Goal: Communication & Community: Participate in discussion

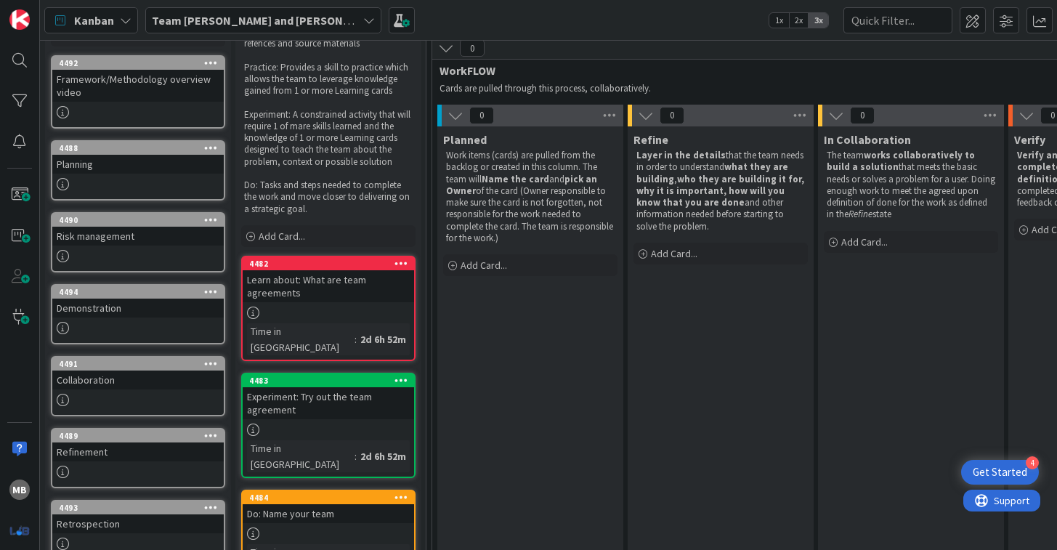
scroll to position [103, 0]
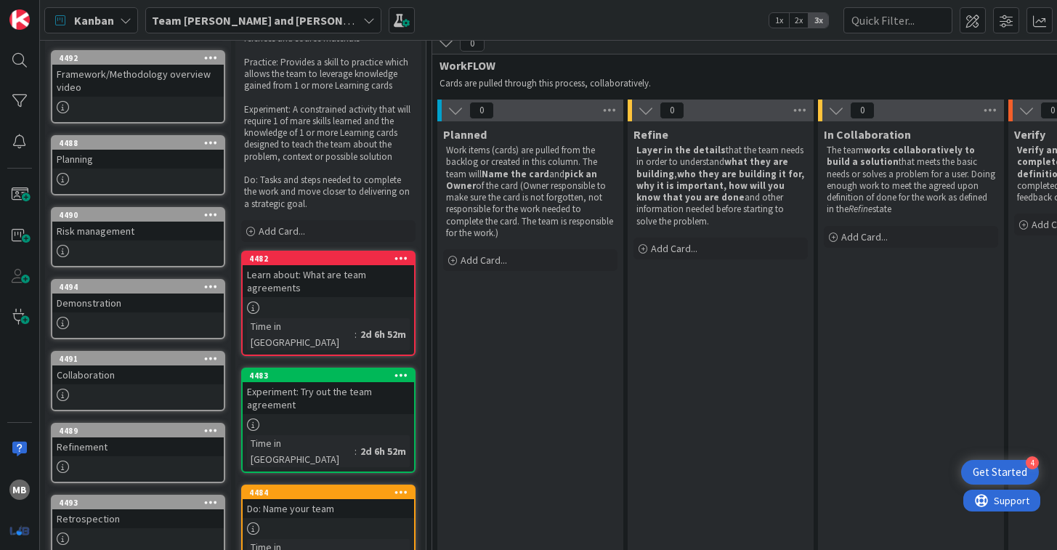
click at [357, 326] on div "2d 6h 52m" at bounding box center [383, 334] width 53 height 16
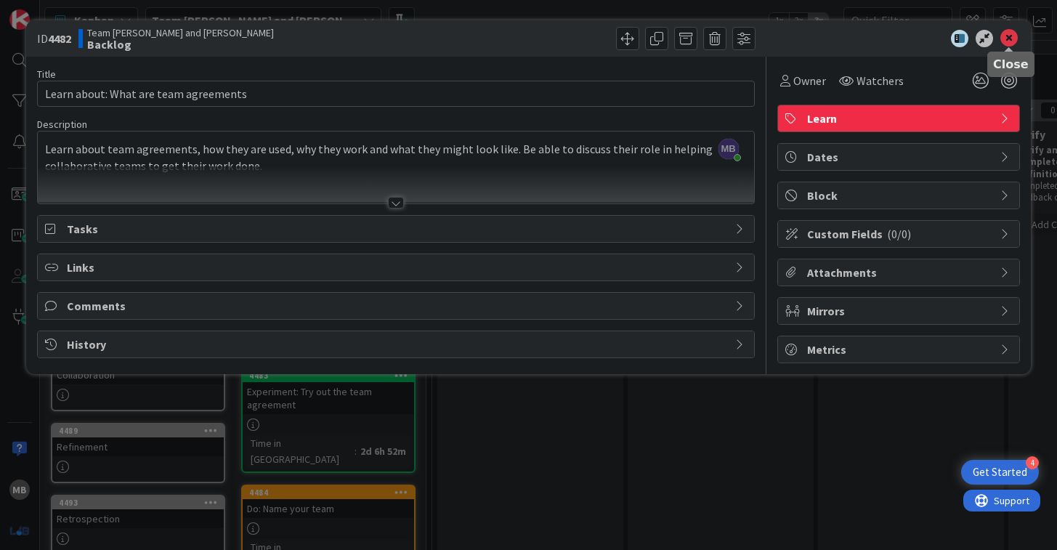
click at [1014, 41] on icon at bounding box center [1009, 38] width 17 height 17
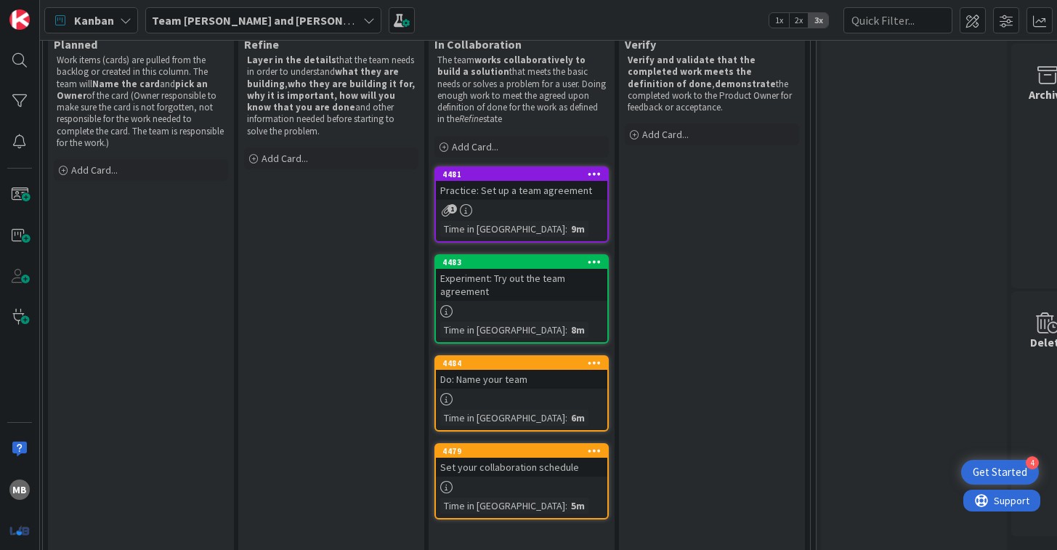
scroll to position [197, 389]
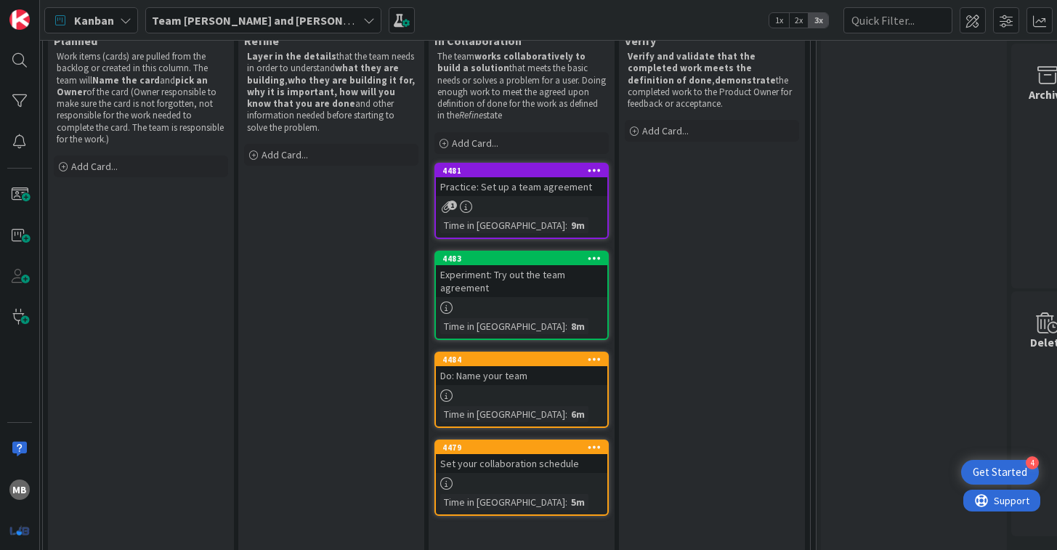
click at [549, 393] on div at bounding box center [521, 395] width 171 height 12
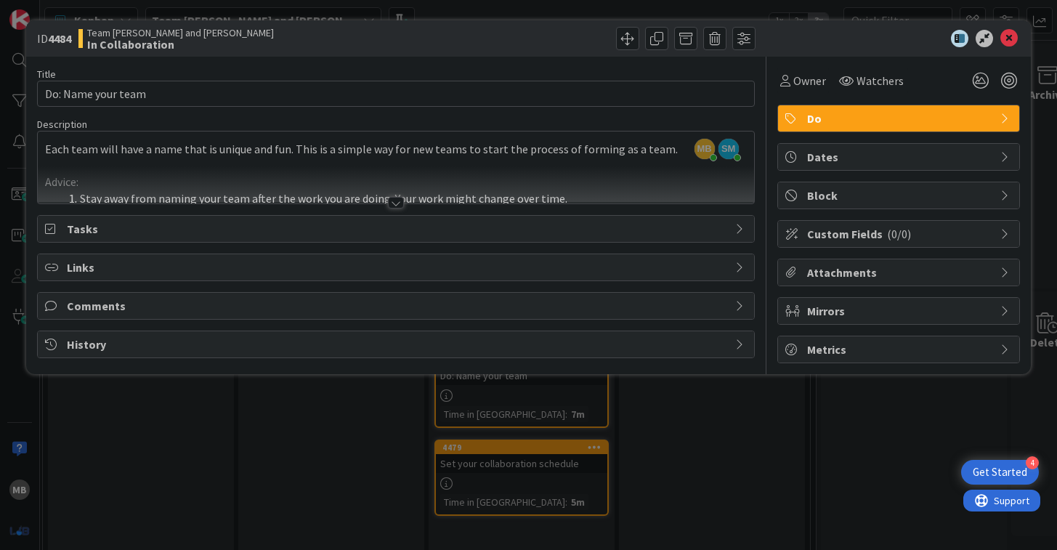
click at [158, 313] on span "Comments" at bounding box center [397, 305] width 660 height 17
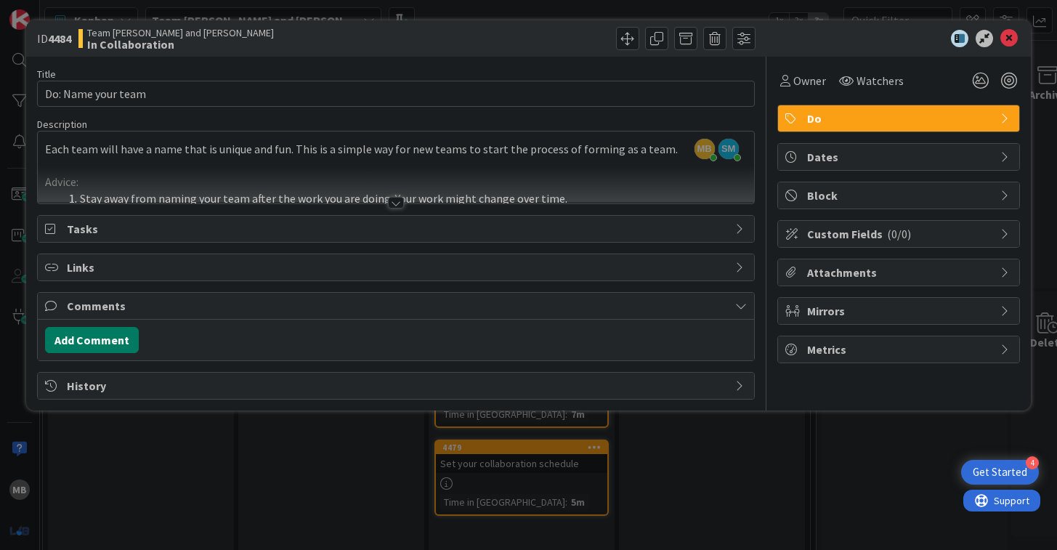
click at [111, 342] on button "Add Comment" at bounding box center [92, 340] width 94 height 26
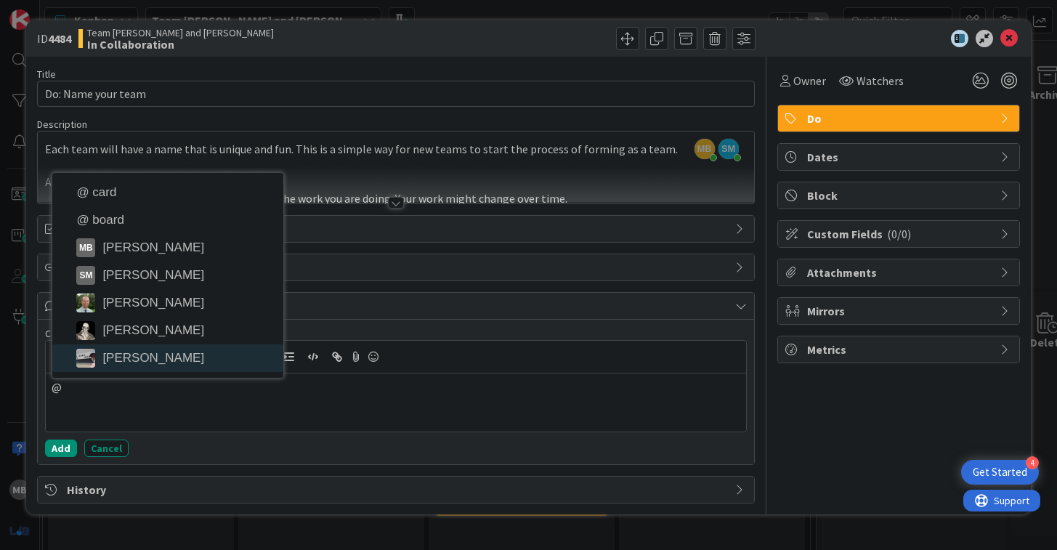
click at [139, 364] on li "jeffrey Burstein" at bounding box center [167, 358] width 231 height 28
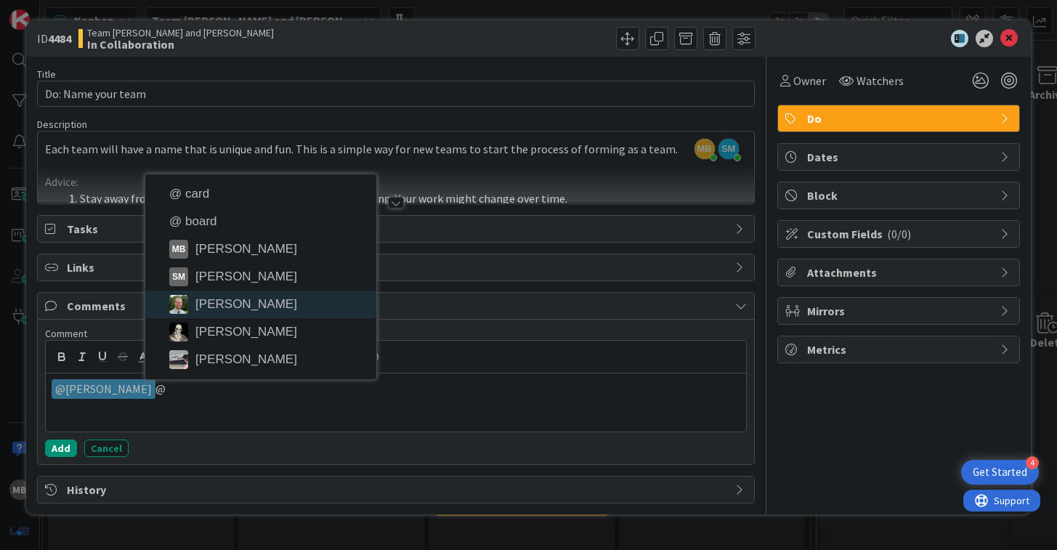
click at [232, 299] on li "Simon Holzapfel" at bounding box center [260, 305] width 231 height 28
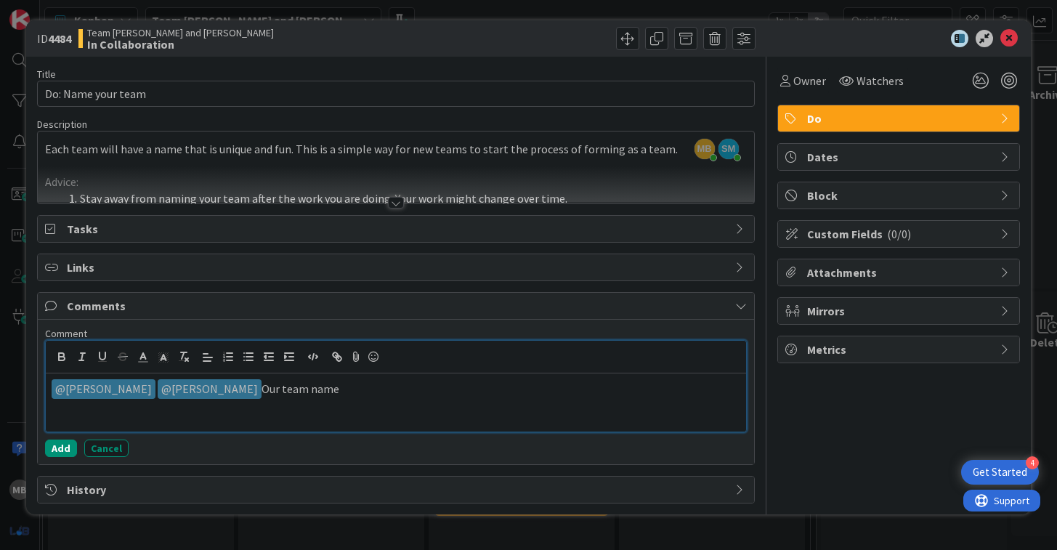
click at [145, 408] on div "﻿ @ jeffrey Burstein ﻿ ﻿ @ Simon Holzapfel ﻿ Our team name" at bounding box center [396, 402] width 700 height 58
click at [143, 395] on p "﻿ @ jeffrey Burstein ﻿ ﻿ @ Simon Holzapfel ﻿ Our team name" at bounding box center [396, 389] width 688 height 20
click at [338, 395] on p "﻿ @ jeffrey Burstein ﻿ ﻿ @ Simon Holzapfel ﻿ Our team name" at bounding box center [396, 389] width 688 height 20
click at [373, 357] on icon at bounding box center [373, 357] width 17 height 20
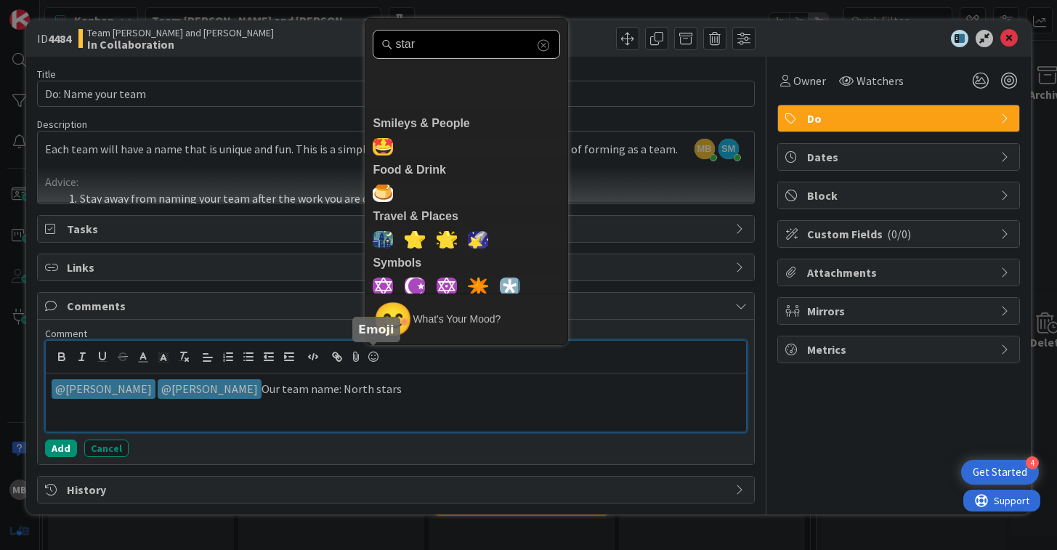
type input "star"
click at [414, 248] on span "⭐" at bounding box center [414, 239] width 34 height 29
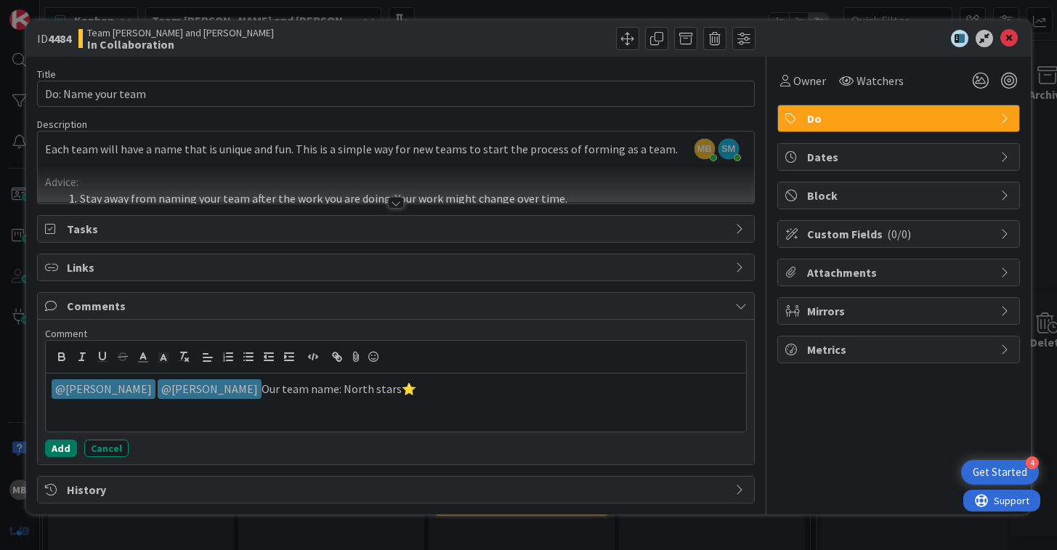
click at [60, 450] on button "Add" at bounding box center [61, 448] width 32 height 17
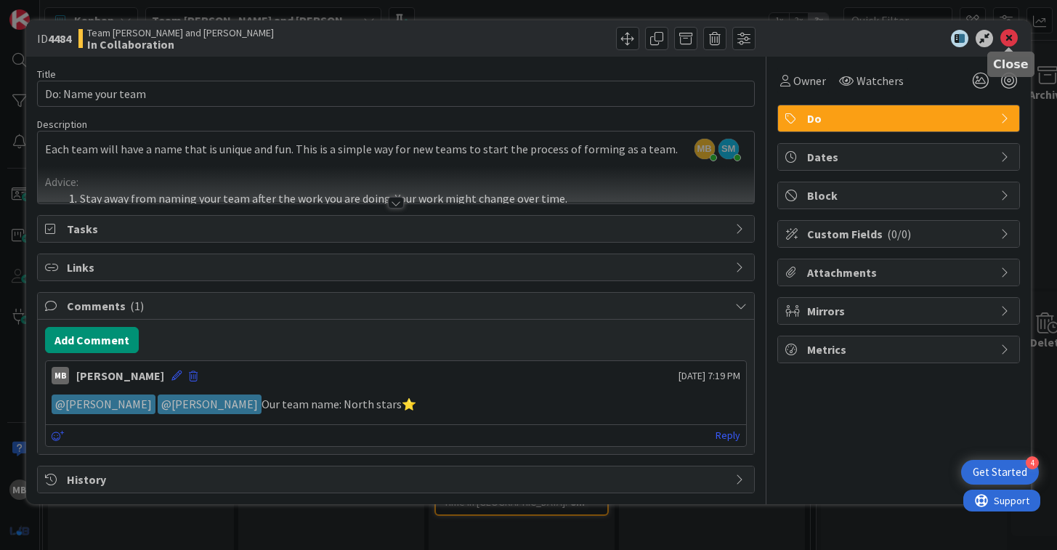
click at [1013, 39] on icon at bounding box center [1009, 38] width 17 height 17
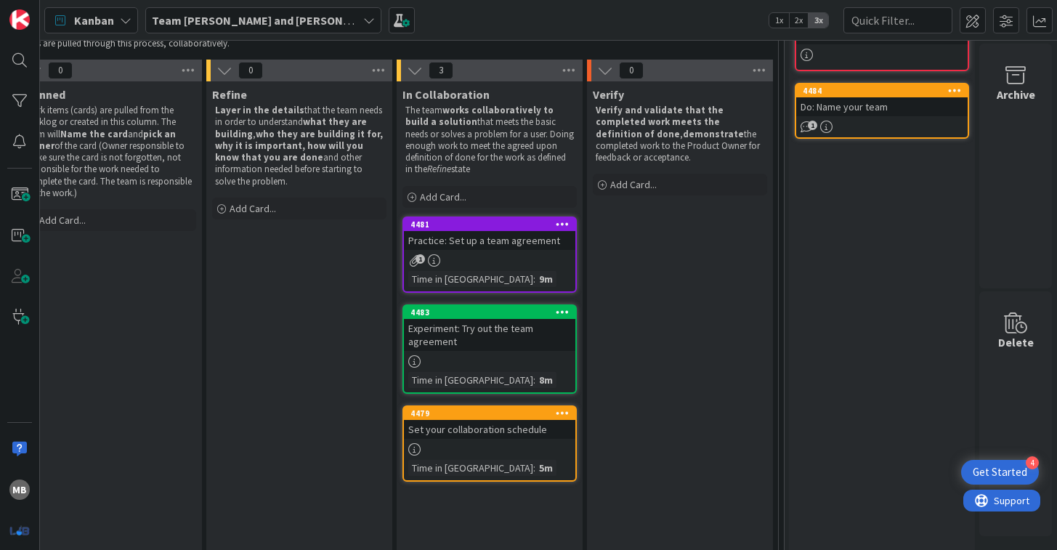
scroll to position [181, 421]
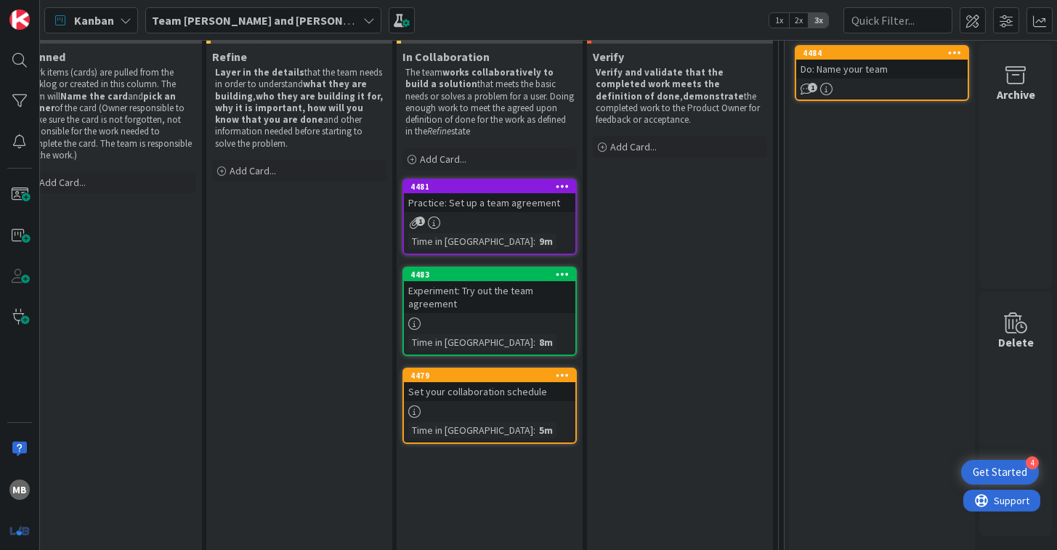
drag, startPoint x: 724, startPoint y: 174, endPoint x: 376, endPoint y: 129, distance: 351.7
